Goal: Register for event/course

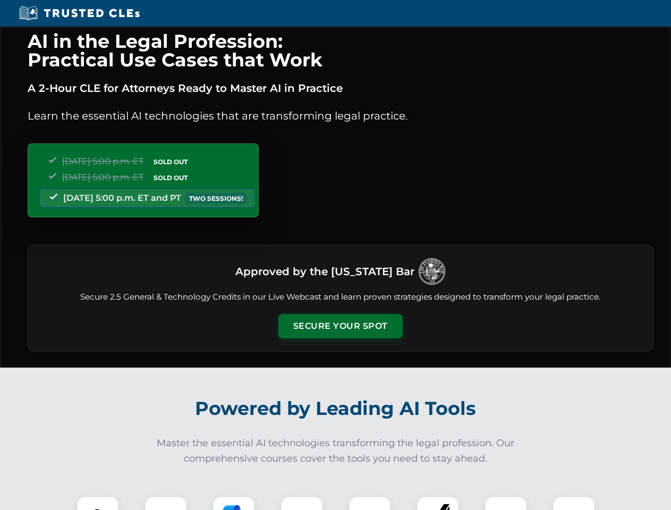
click at [340, 326] on button "Secure Your Spot" at bounding box center [340, 326] width 124 height 24
click at [98, 503] on img at bounding box center [97, 517] width 31 height 31
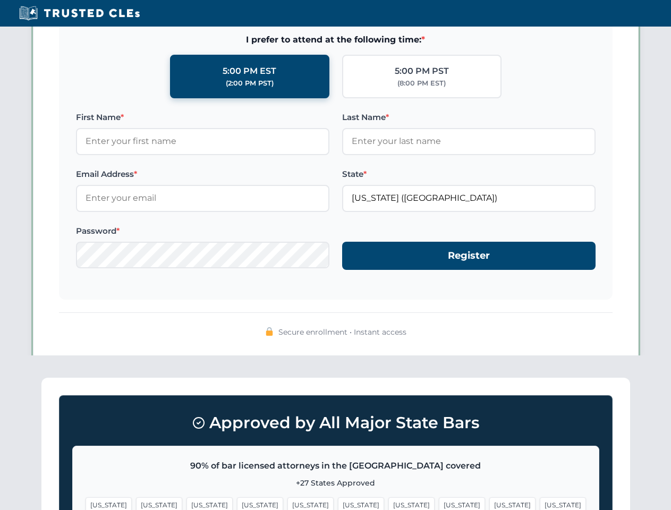
click at [388, 503] on span "[US_STATE]" at bounding box center [411, 504] width 46 height 15
click at [489, 503] on span "[US_STATE]" at bounding box center [512, 504] width 46 height 15
